Goal: Task Accomplishment & Management: Manage account settings

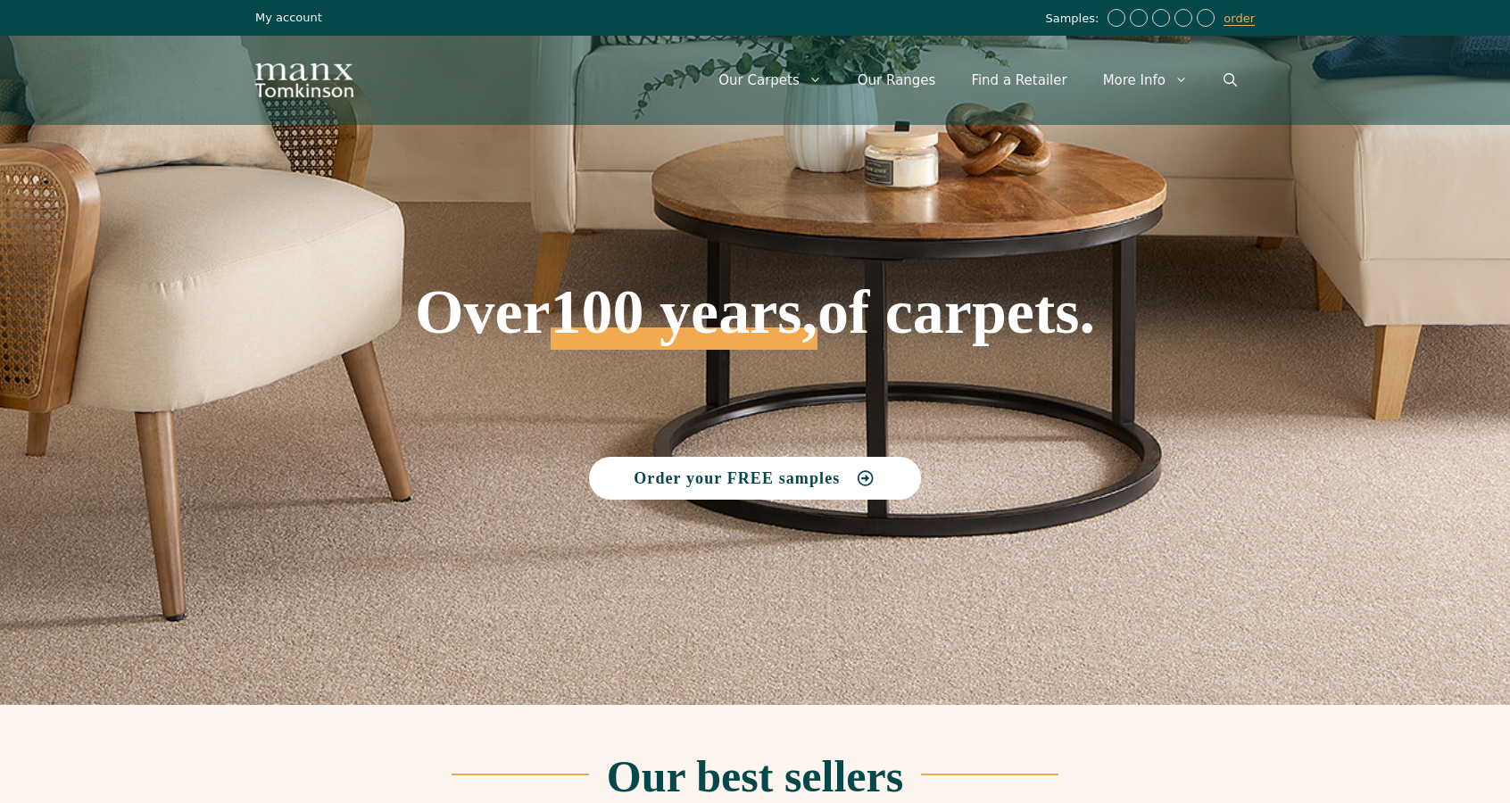
click at [276, 11] on link "My account" at bounding box center [288, 17] width 67 height 13
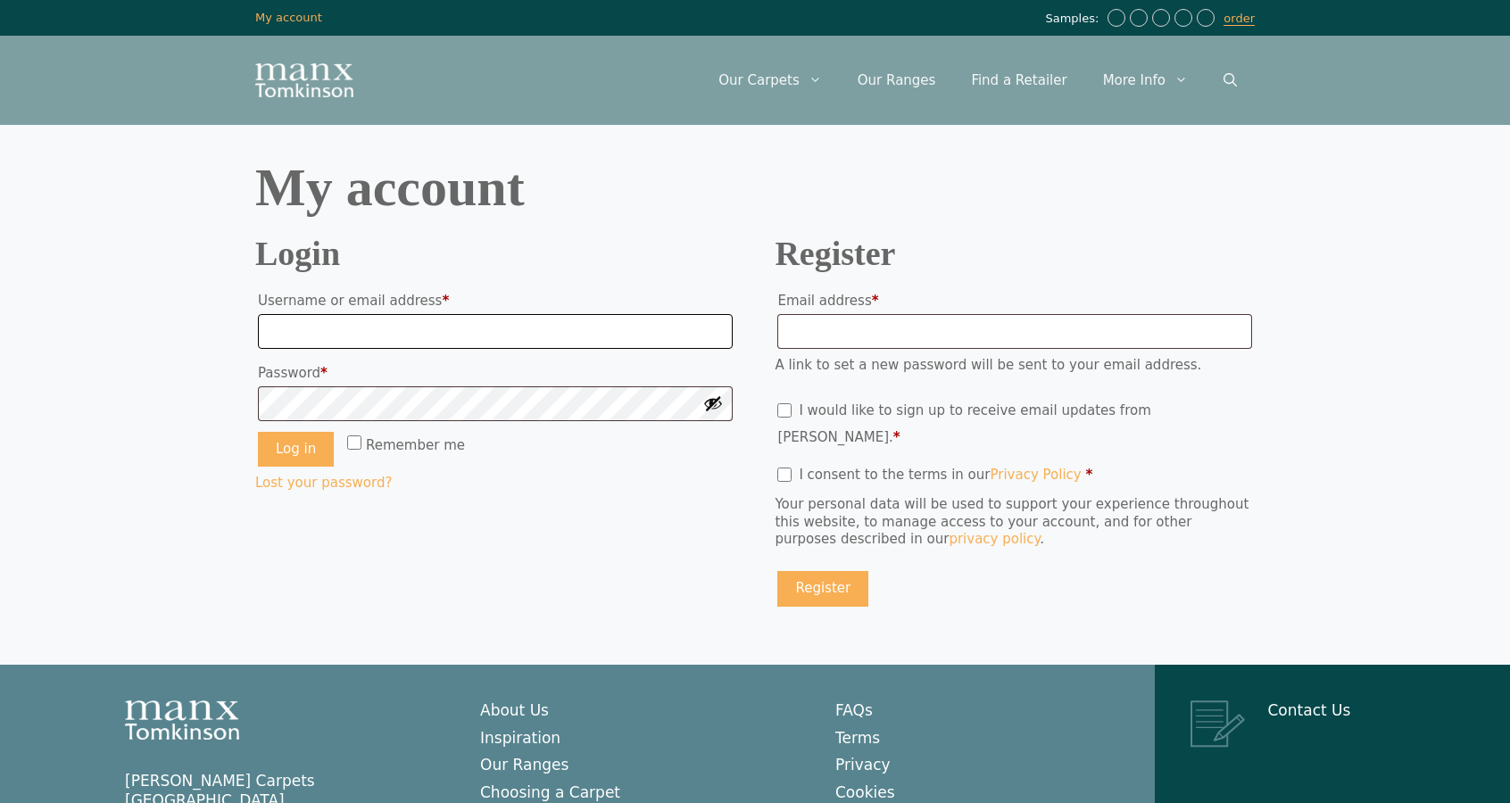
click at [279, 319] on input "Username or email address * Required" at bounding box center [495, 332] width 475 height 36
type input "**********"
